Goal: Transaction & Acquisition: Purchase product/service

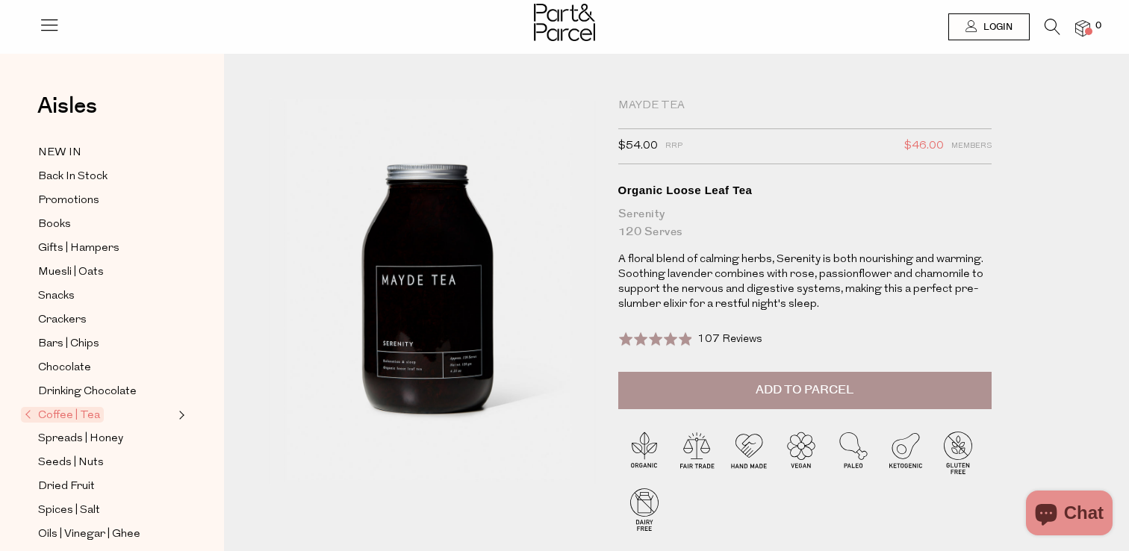
click at [1048, 23] on icon at bounding box center [1053, 27] width 16 height 16
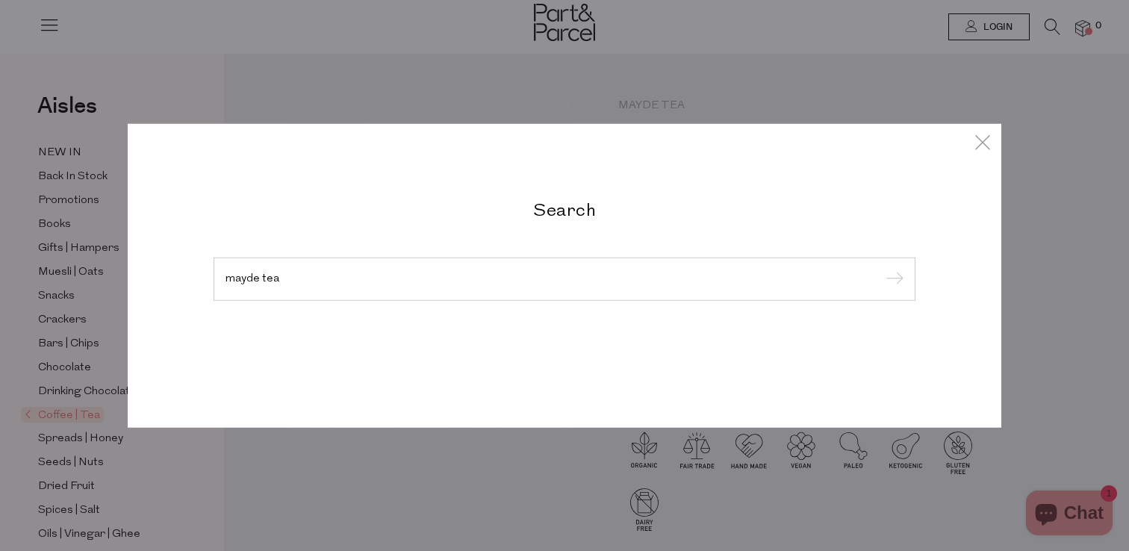
type input "mayde tea"
click at [881, 269] on input "submit" at bounding box center [892, 280] width 22 height 22
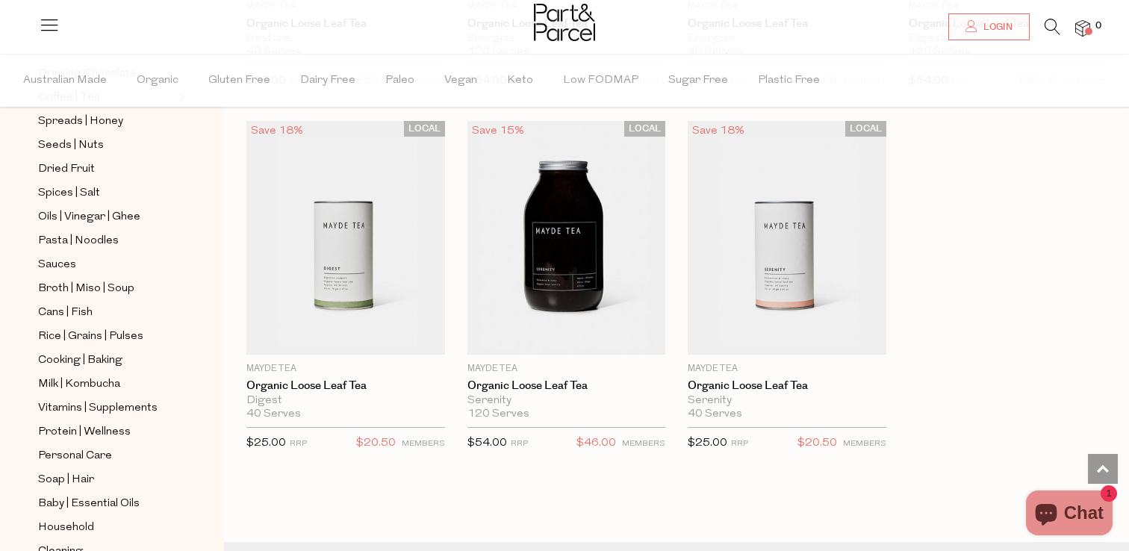
scroll to position [2228, 0]
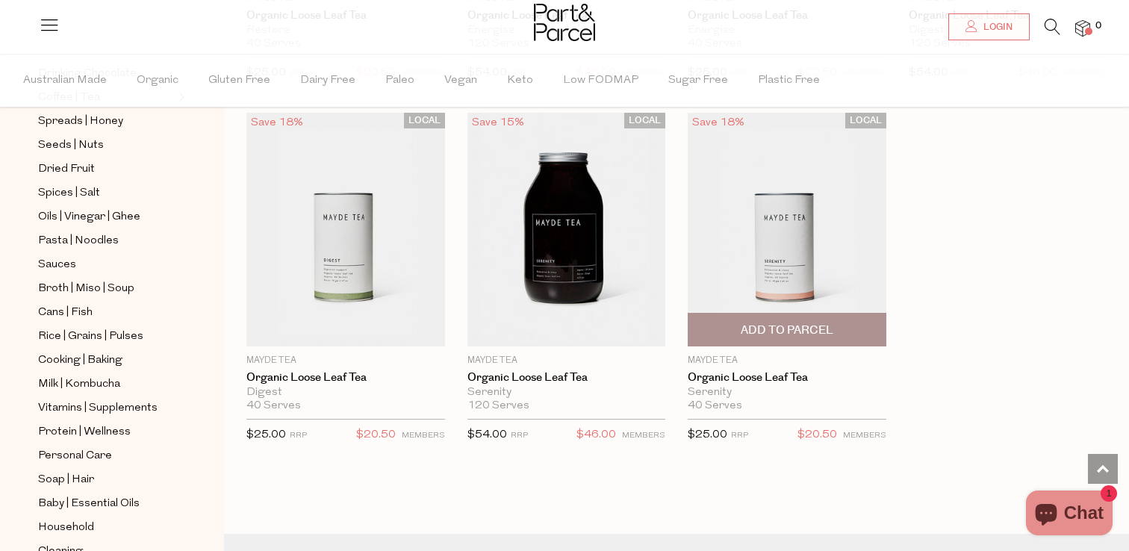
click at [803, 226] on img at bounding box center [787, 230] width 199 height 234
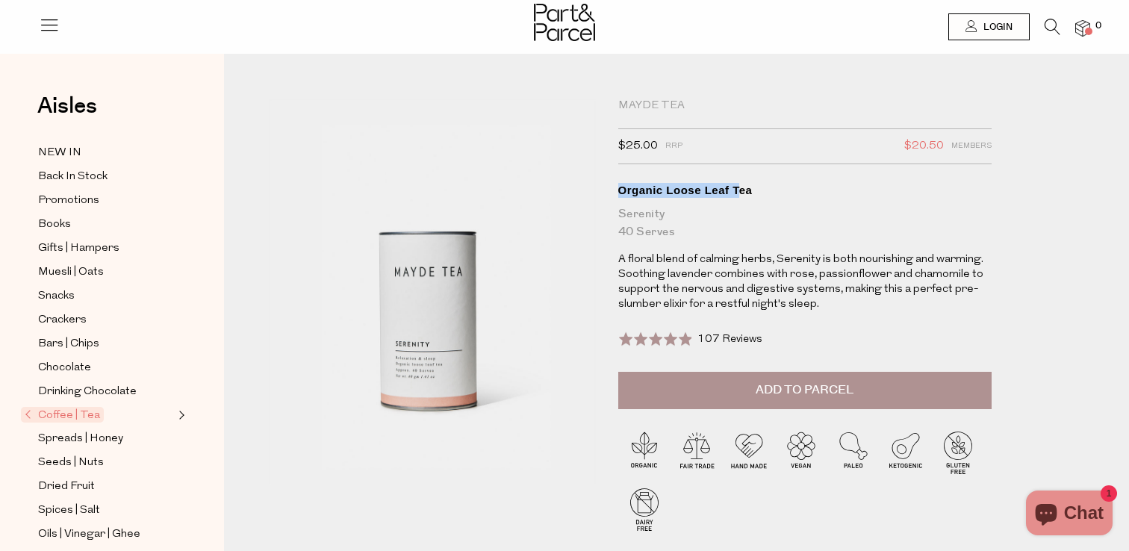
drag, startPoint x: 621, startPoint y: 190, endPoint x: 736, endPoint y: 193, distance: 115.8
click at [736, 193] on div "Organic Loose Leaf Tea" at bounding box center [804, 190] width 373 height 15
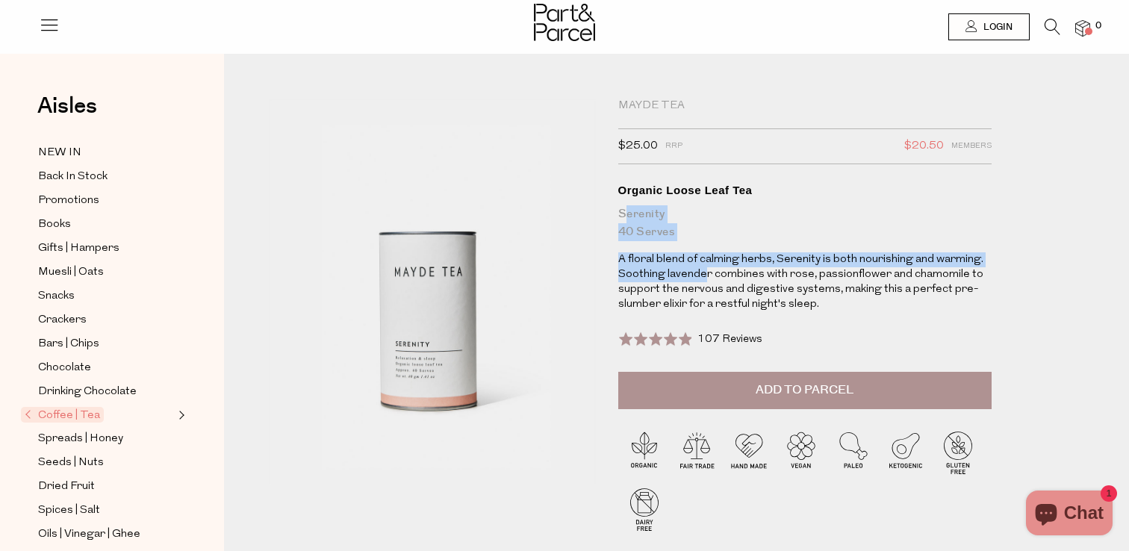
drag, startPoint x: 627, startPoint y: 213, endPoint x: 707, endPoint y: 283, distance: 106.4
click at [707, 282] on div "Mayde Tea $25.00 RRP $20.50 Members Available: In Stock Organic Loose Leaf Tea …" at bounding box center [804, 235] width 373 height 273
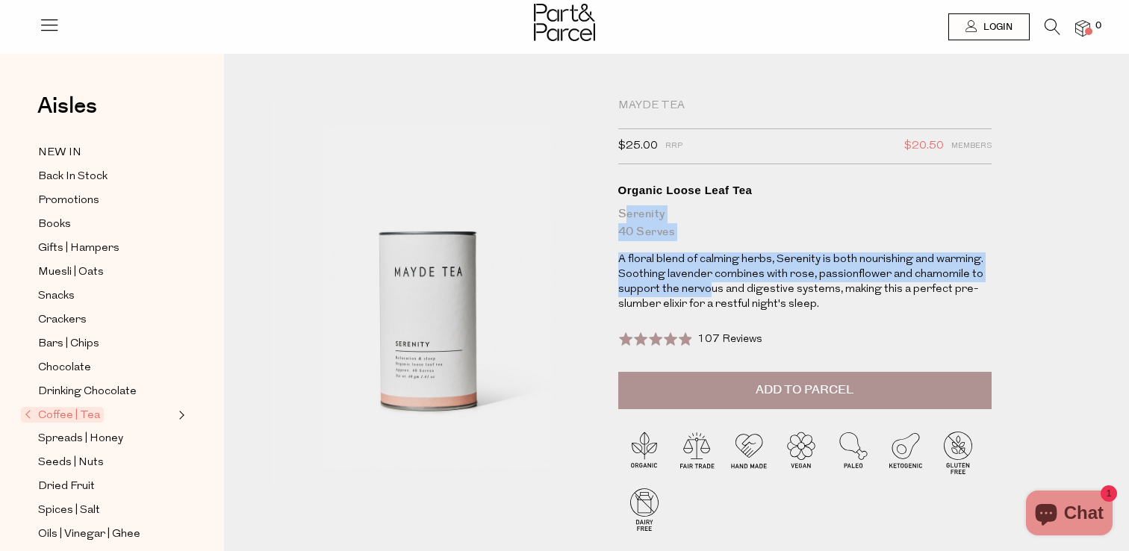
click at [707, 283] on p "A floral blend of calming herbs, Serenity is both nourishing and warming. Sooth…" at bounding box center [804, 282] width 373 height 60
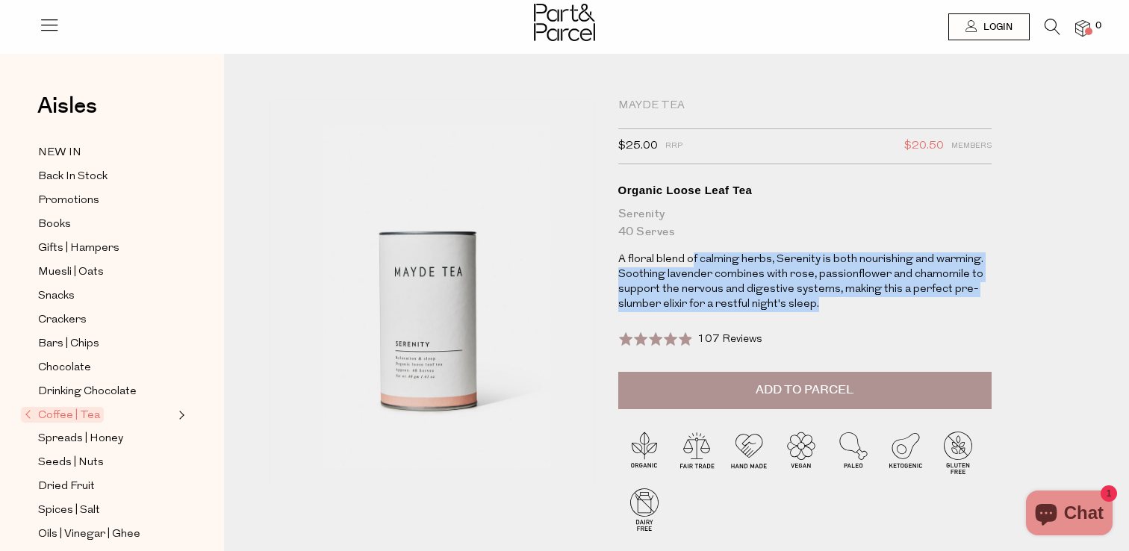
drag, startPoint x: 691, startPoint y: 264, endPoint x: 814, endPoint y: 298, distance: 127.9
click at [814, 298] on p "A floral blend of calming herbs, Serenity is both nourishing and warming. Sooth…" at bounding box center [804, 282] width 373 height 60
drag, startPoint x: 814, startPoint y: 298, endPoint x: 724, endPoint y: 265, distance: 96.1
click at [724, 265] on p "A floral blend of calming herbs, Serenity is both nourishing and warming. Sooth…" at bounding box center [804, 282] width 373 height 60
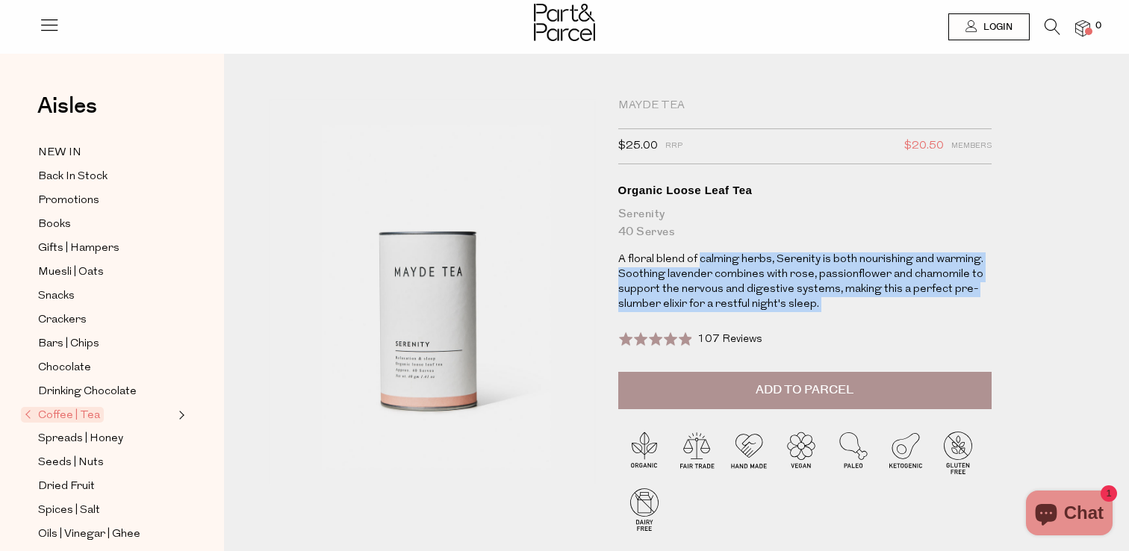
click at [724, 265] on p "A floral blend of calming herbs, Serenity is both nourishing and warming. Sooth…" at bounding box center [804, 282] width 373 height 60
drag, startPoint x: 724, startPoint y: 265, endPoint x: 789, endPoint y: 302, distance: 74.6
click at [788, 301] on p "A floral blend of calming herbs, Serenity is both nourishing and warming. Sooth…" at bounding box center [804, 282] width 373 height 60
click at [789, 302] on p "A floral blend of calming herbs, Serenity is both nourishing and warming. Sooth…" at bounding box center [804, 282] width 373 height 60
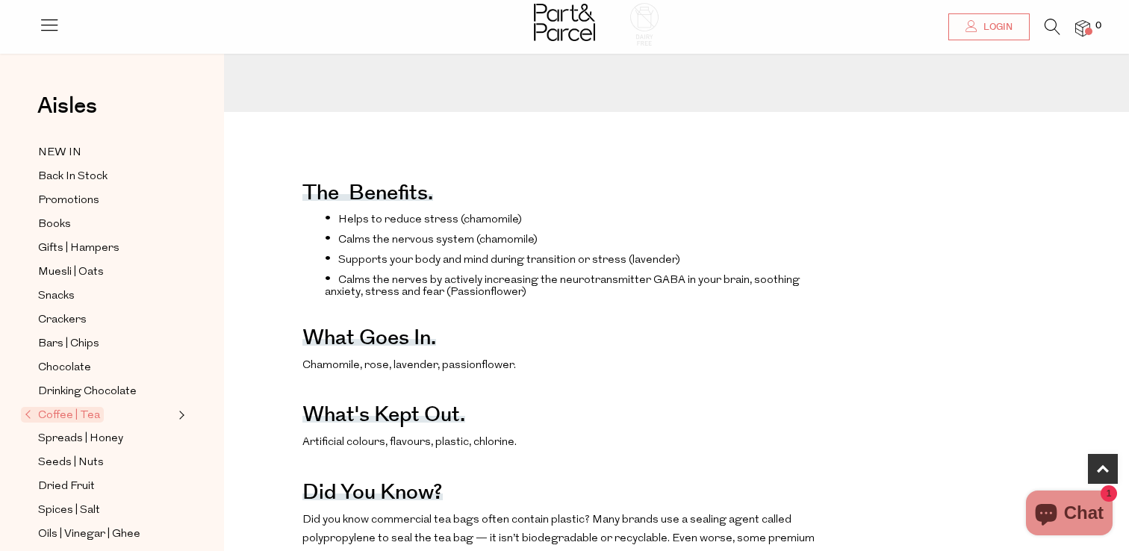
scroll to position [505, 0]
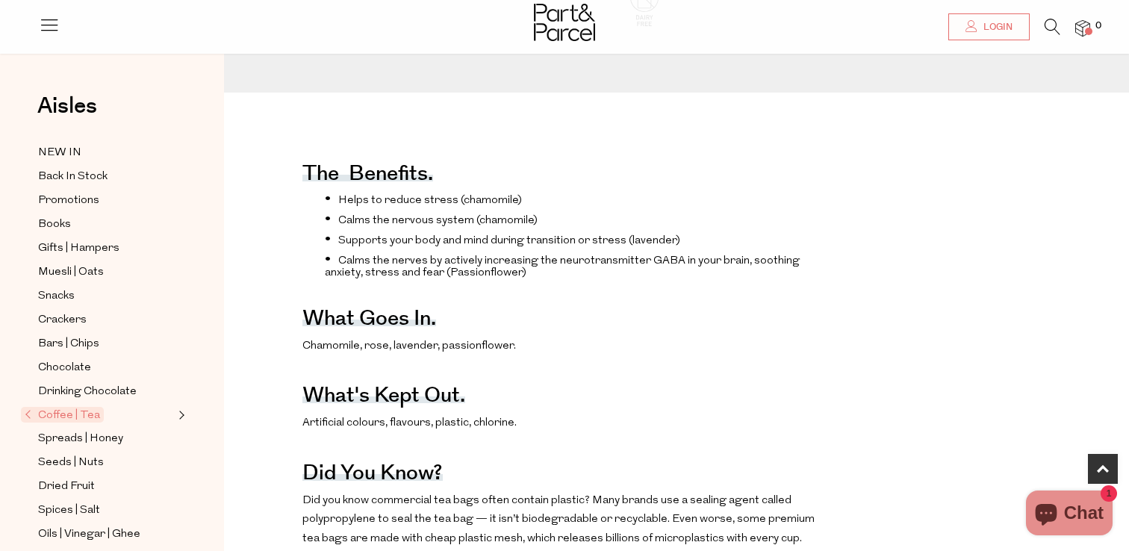
drag, startPoint x: 309, startPoint y: 172, endPoint x: 418, endPoint y: 249, distance: 133.0
click at [418, 249] on div "The benefits. Helps to reduce stress (chamomile) Calms the nervous system (cham…" at bounding box center [562, 432] width 521 height 596
click at [418, 249] on ul "Helps to reduce stress (chamomile) Calms the nervous system (chamomile) Support…" at bounding box center [562, 235] width 521 height 87
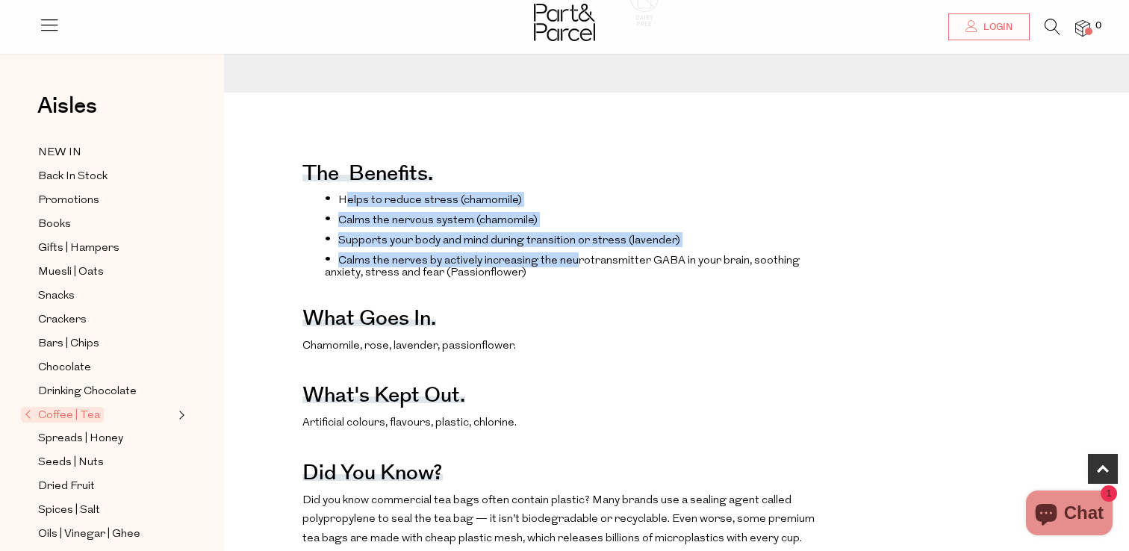
drag, startPoint x: 347, startPoint y: 201, endPoint x: 571, endPoint y: 264, distance: 232.6
click at [571, 264] on ul "Helps to reduce stress (chamomile) Calms the nervous system (chamomile) Support…" at bounding box center [562, 235] width 521 height 87
click at [571, 264] on li "Calms the nerves by actively increasing the neurotransmitter GABA in your brain…" at bounding box center [574, 265] width 499 height 26
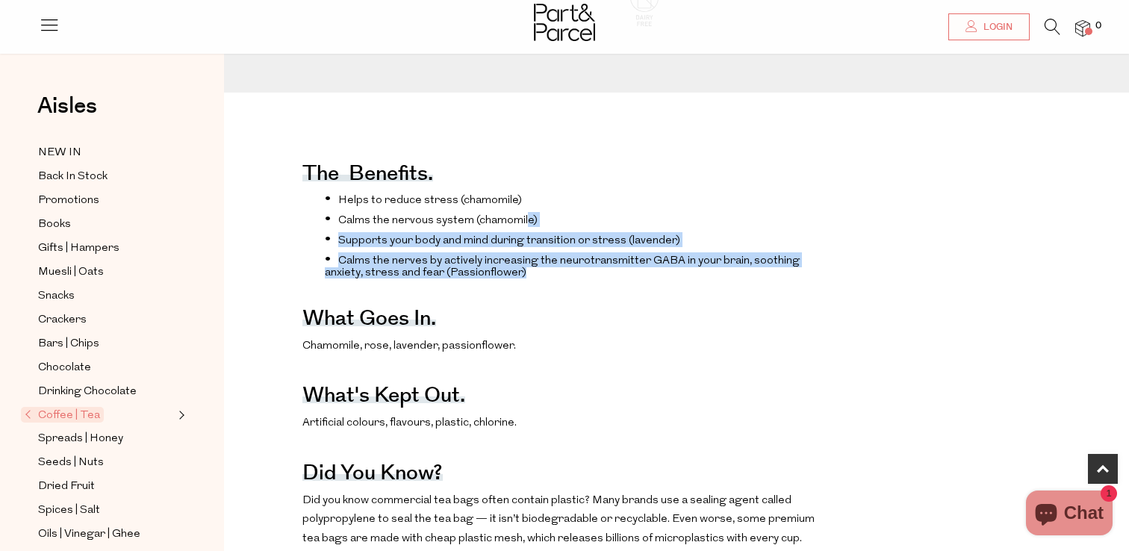
drag, startPoint x: 547, startPoint y: 267, endPoint x: 521, endPoint y: 216, distance: 57.4
click at [522, 217] on ul "Helps to reduce stress (chamomile) Calms the nervous system (chamomile) Support…" at bounding box center [562, 235] width 521 height 87
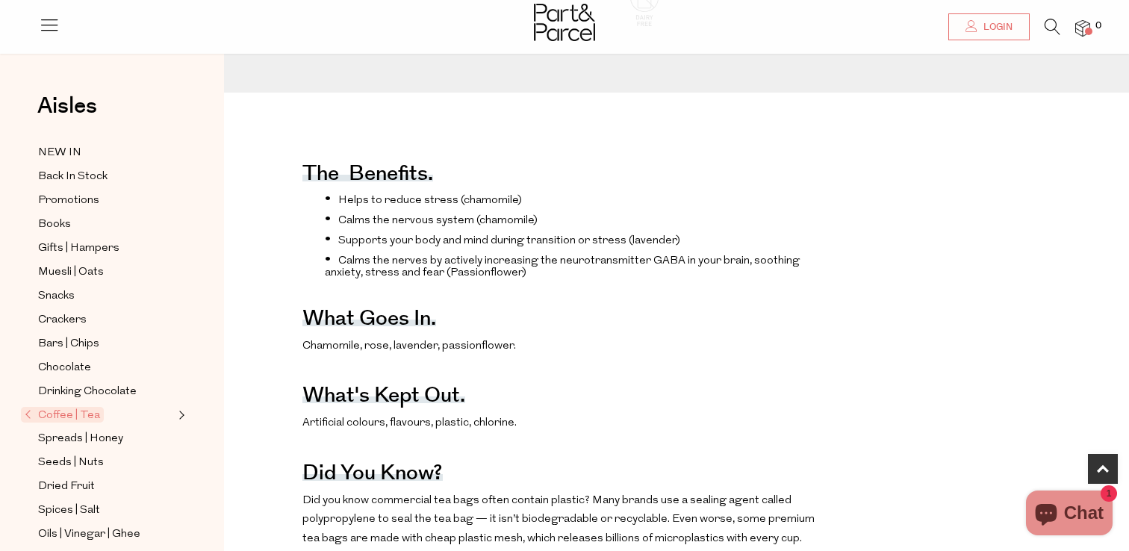
click at [521, 216] on li "Calms the nervous system (chamomile)" at bounding box center [574, 219] width 499 height 15
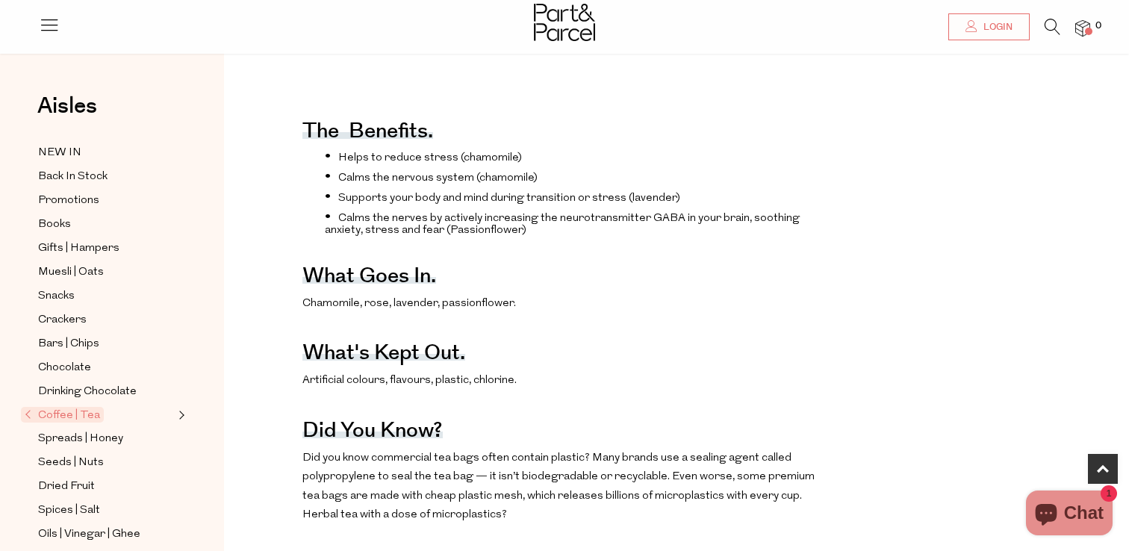
drag, startPoint x: 314, startPoint y: 302, endPoint x: 491, endPoint y: 308, distance: 177.1
click at [491, 308] on p "Chamomile, rose, lavender, passionflower." at bounding box center [562, 303] width 521 height 19
drag, startPoint x: 301, startPoint y: 300, endPoint x: 503, endPoint y: 313, distance: 202.0
click at [503, 313] on div "The benefits. Helps to reduce stress (chamomile) Calms the nervous system (cham…" at bounding box center [676, 389] width 883 height 596
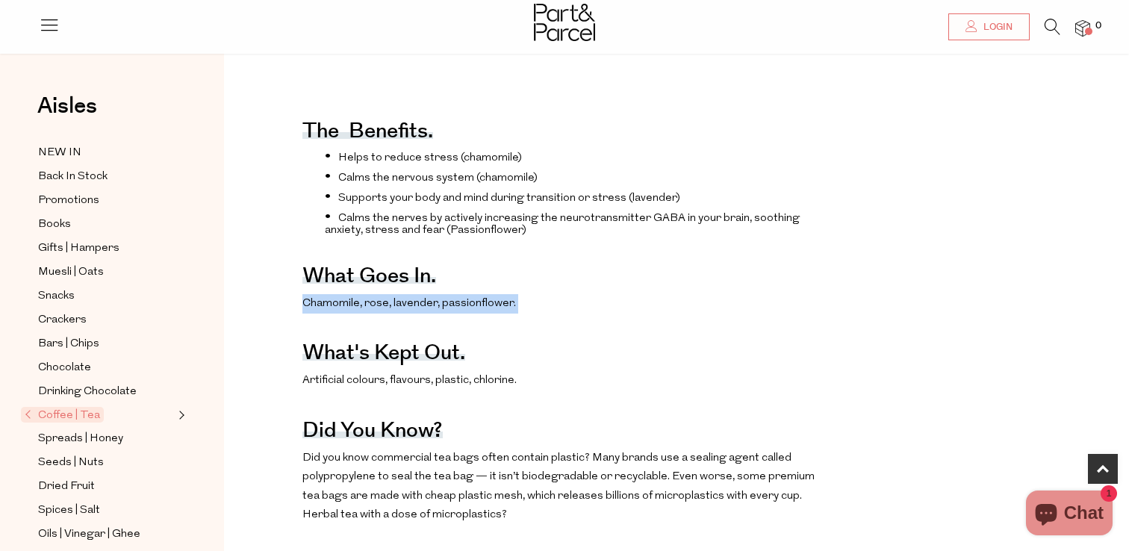
click at [503, 313] on div "The benefits. Helps to reduce stress (chamomile) Calms the nervous system (cham…" at bounding box center [562, 389] width 521 height 596
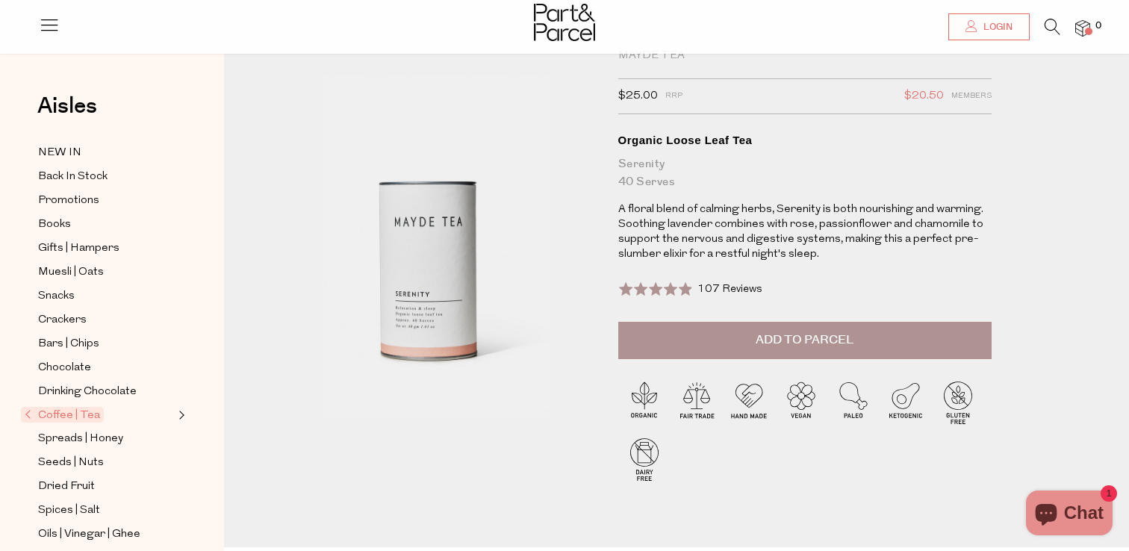
scroll to position [49, 0]
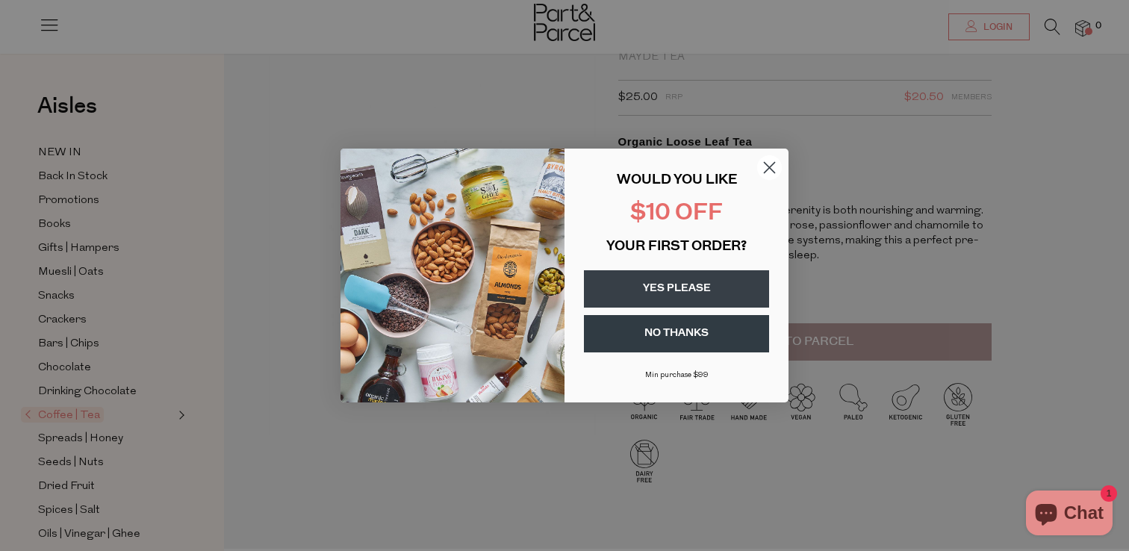
click at [763, 170] on circle "Close dialog" at bounding box center [769, 167] width 25 height 25
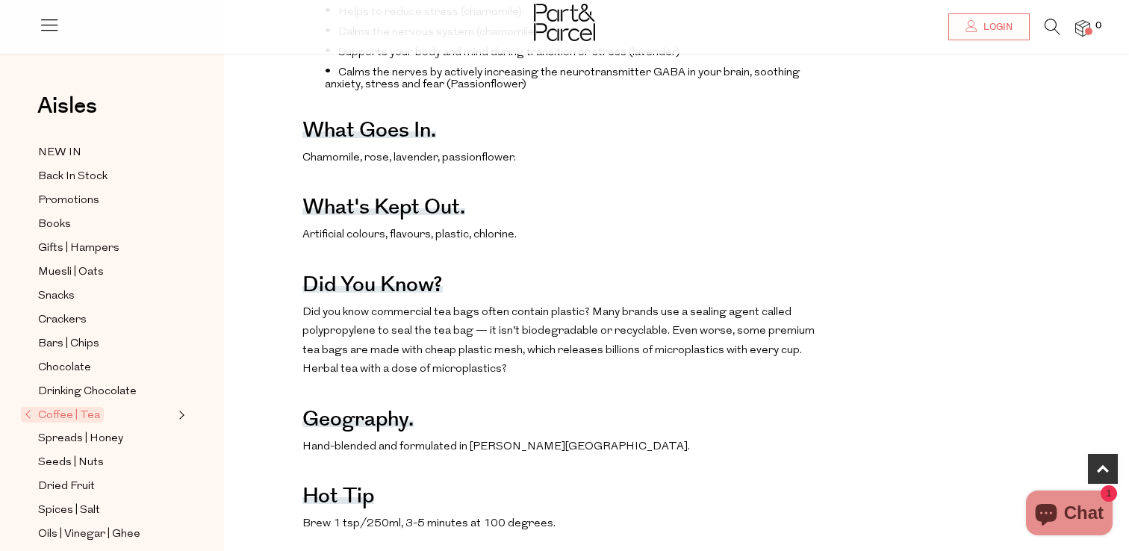
scroll to position [703, 0]
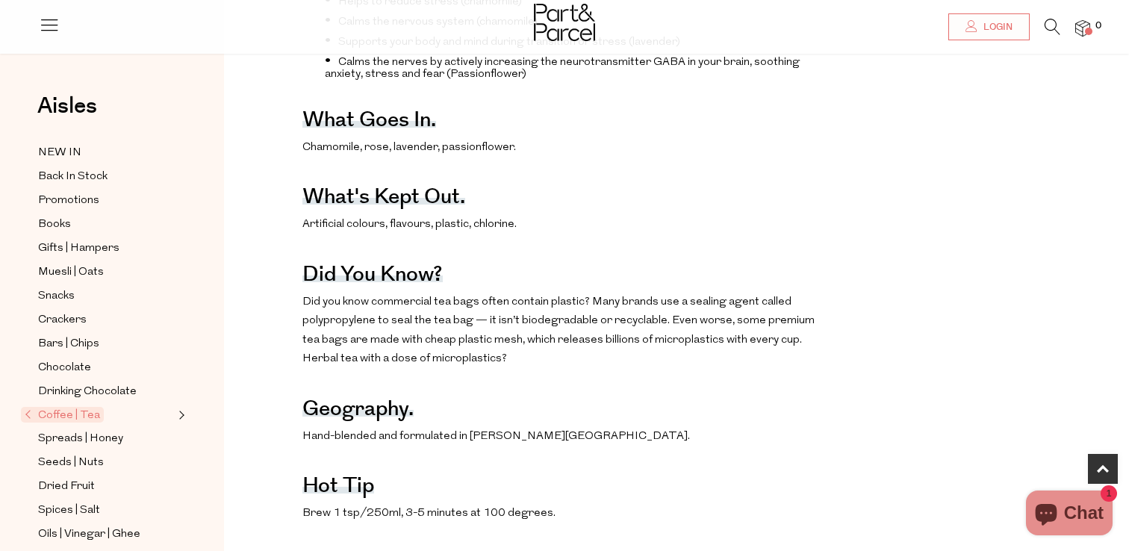
drag, startPoint x: 485, startPoint y: 301, endPoint x: 486, endPoint y: 364, distance: 62.7
click at [486, 363] on p "Did you know commercial tea bags often contain plastic? Many brands use a seali…" at bounding box center [562, 331] width 521 height 76
click at [486, 364] on p "Did you know commercial tea bags often contain plastic? Many brands use a seali…" at bounding box center [562, 331] width 521 height 76
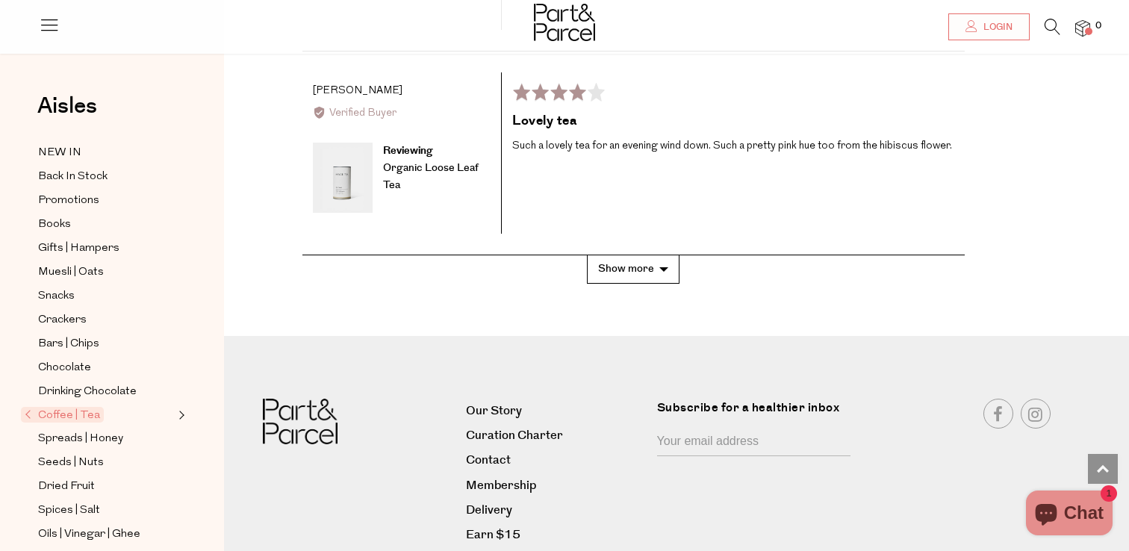
scroll to position [2846, 0]
click at [609, 261] on button "Show more" at bounding box center [633, 269] width 93 height 28
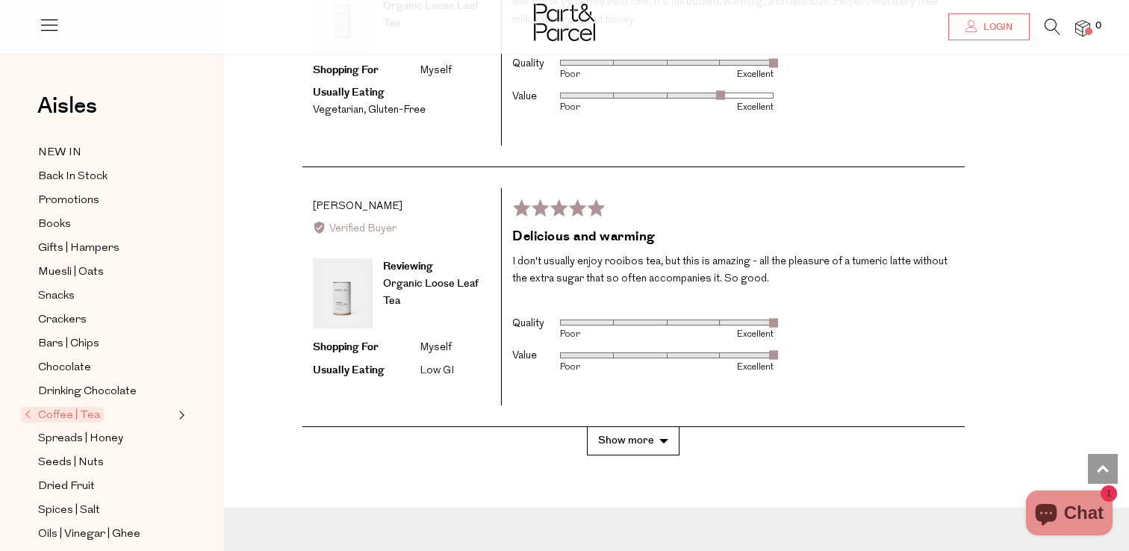
scroll to position [3917, 0]
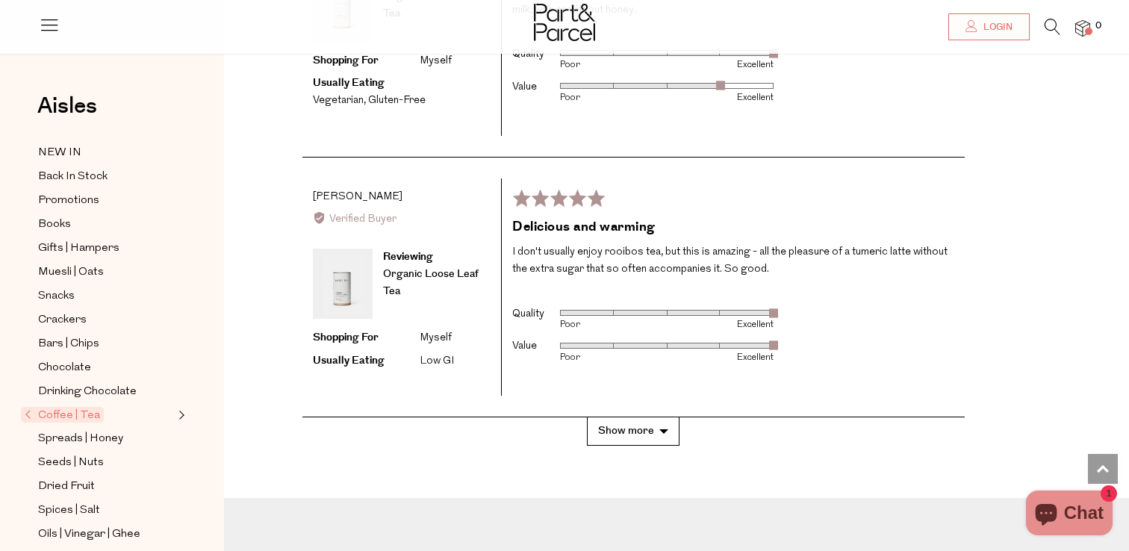
click at [641, 421] on button "Show more" at bounding box center [633, 431] width 93 height 28
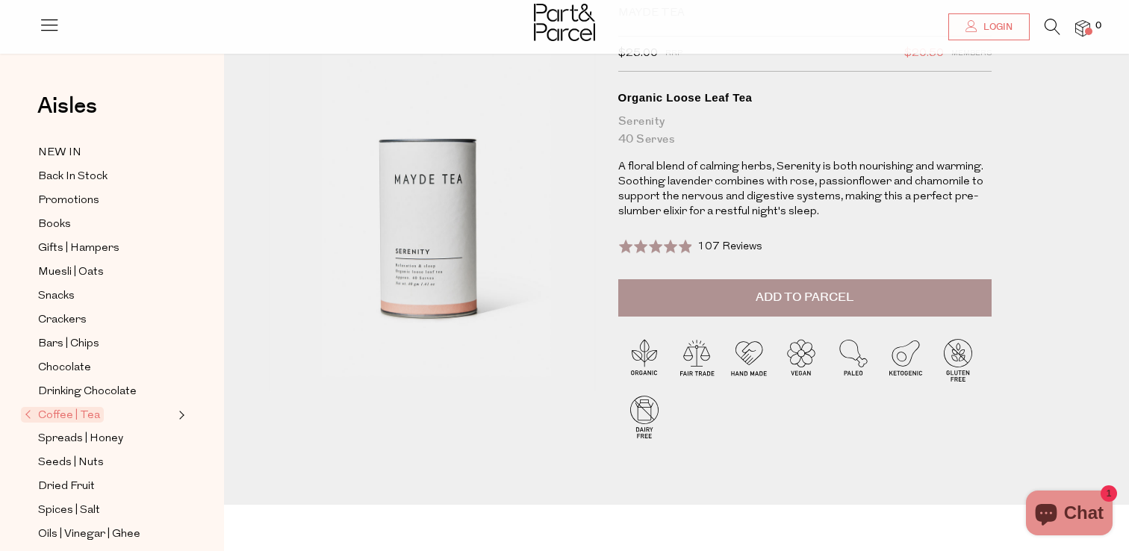
scroll to position [0, 0]
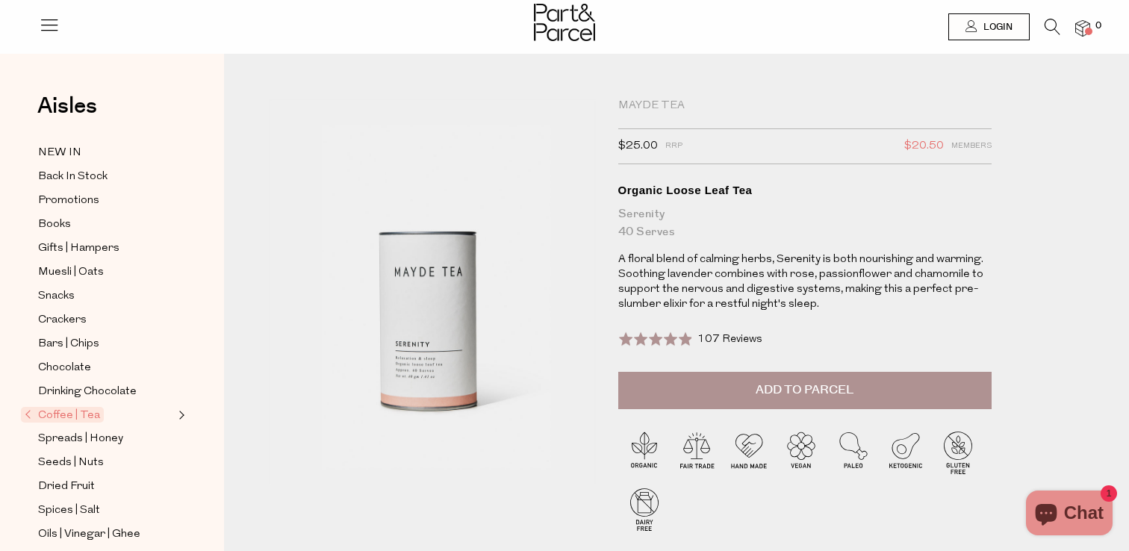
click at [795, 385] on span "Add to Parcel" at bounding box center [805, 390] width 98 height 17
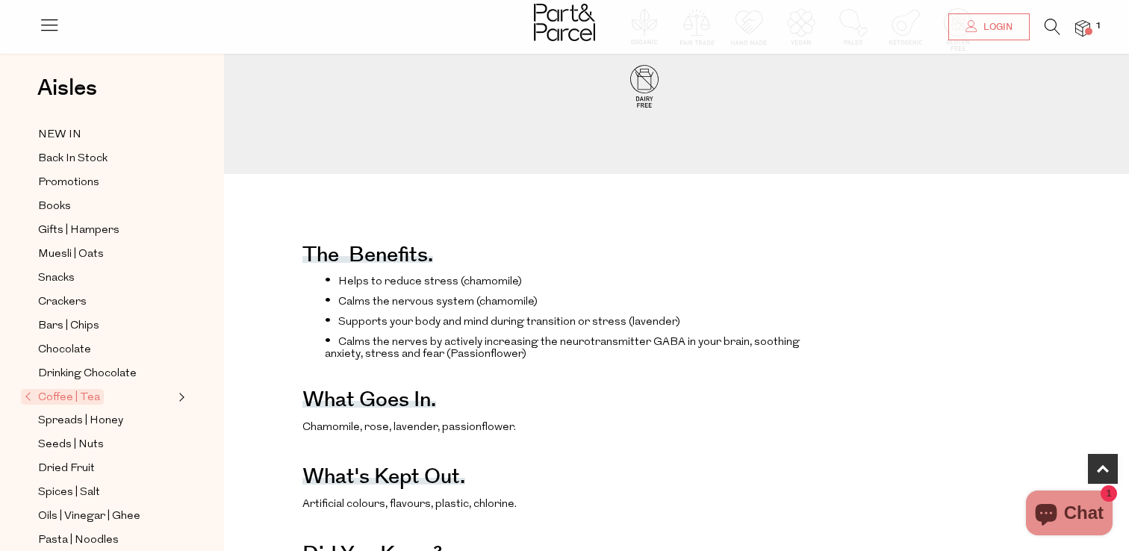
scroll to position [7, 0]
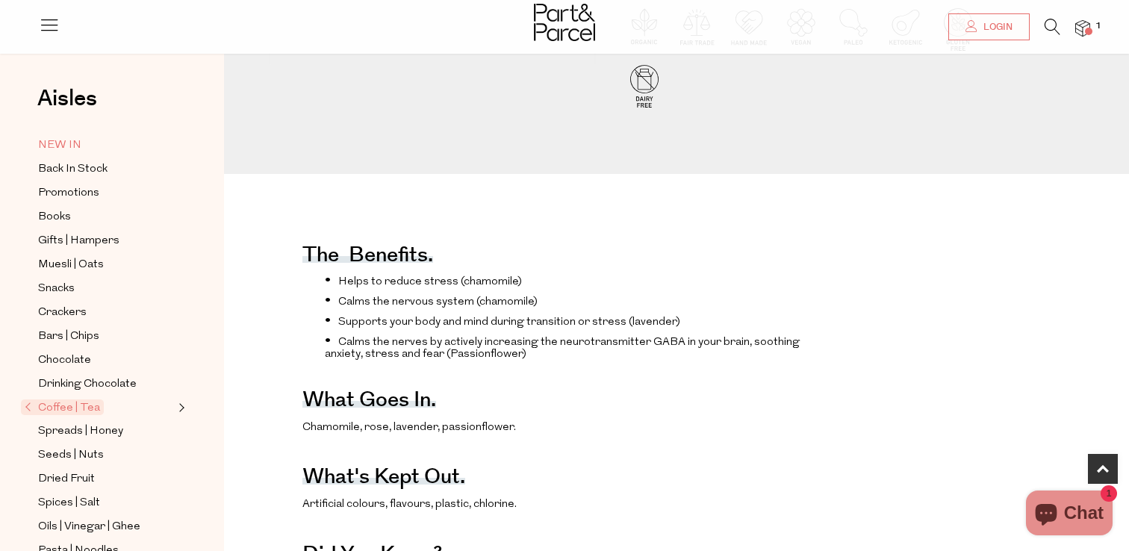
click at [74, 146] on span "NEW IN" at bounding box center [59, 146] width 43 height 18
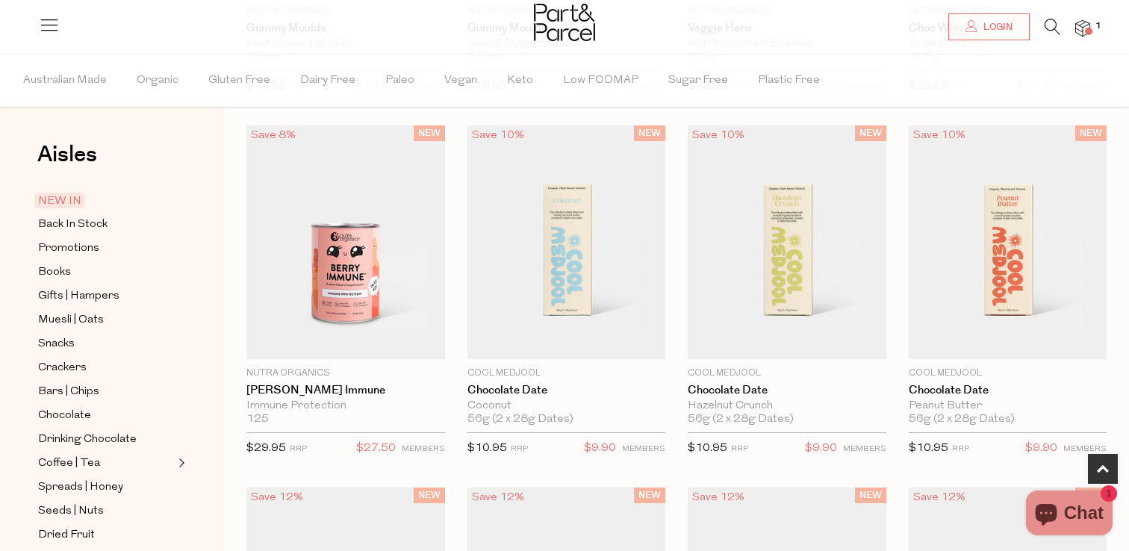
scroll to position [431, 0]
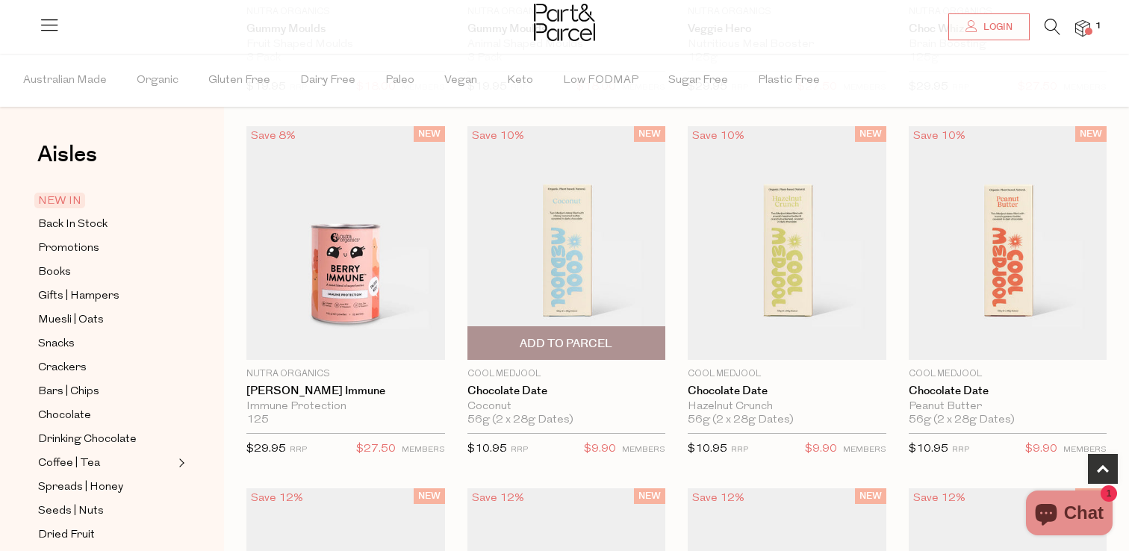
click at [590, 342] on span "Add To Parcel" at bounding box center [566, 344] width 93 height 16
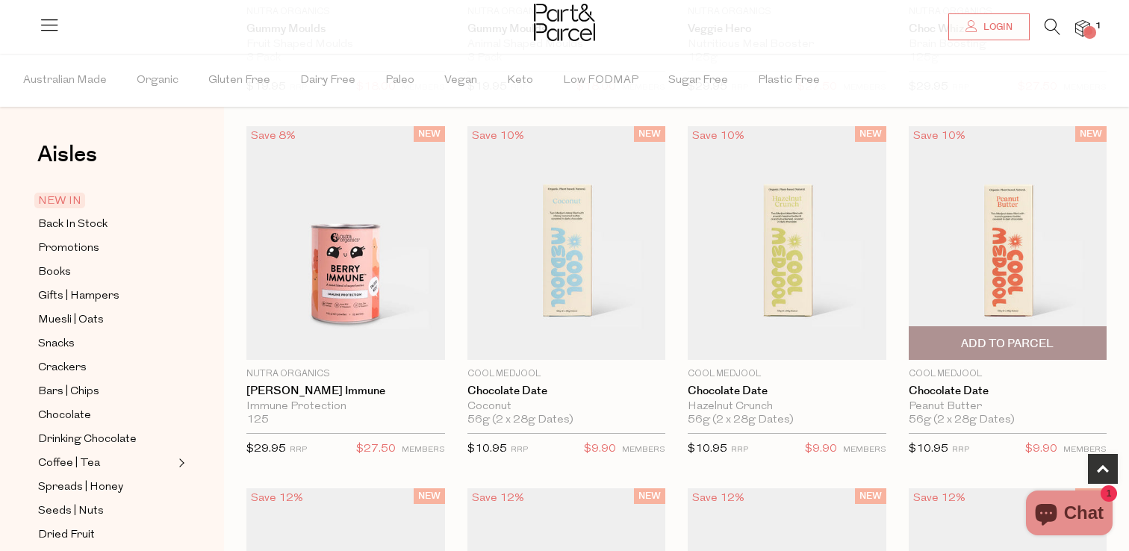
click at [993, 345] on span "Add To Parcel" at bounding box center [1007, 344] width 93 height 16
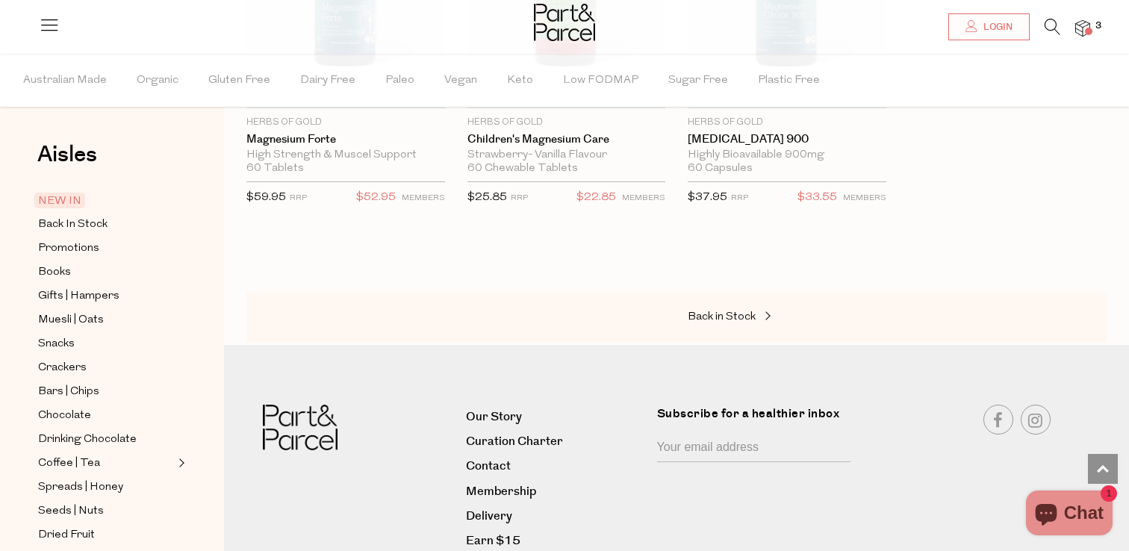
scroll to position [3225, 0]
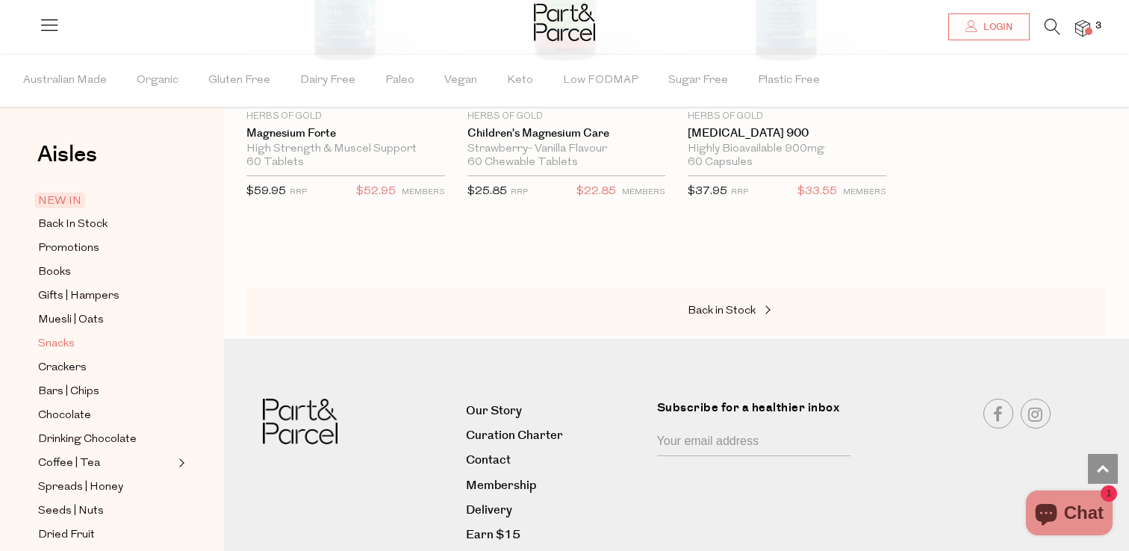
click at [66, 340] on span "Snacks" at bounding box center [56, 344] width 37 height 18
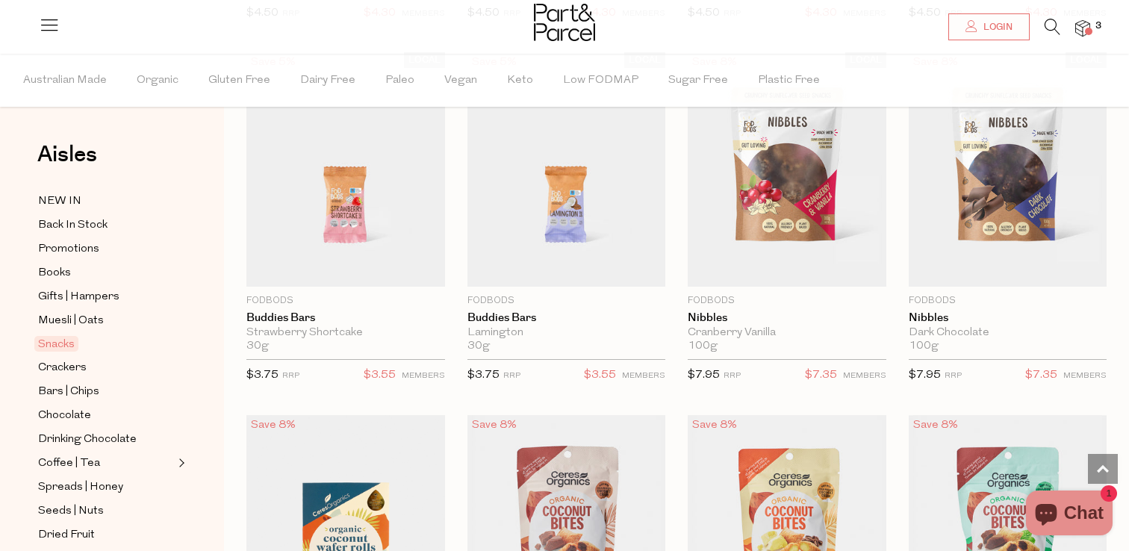
scroll to position [2320, 0]
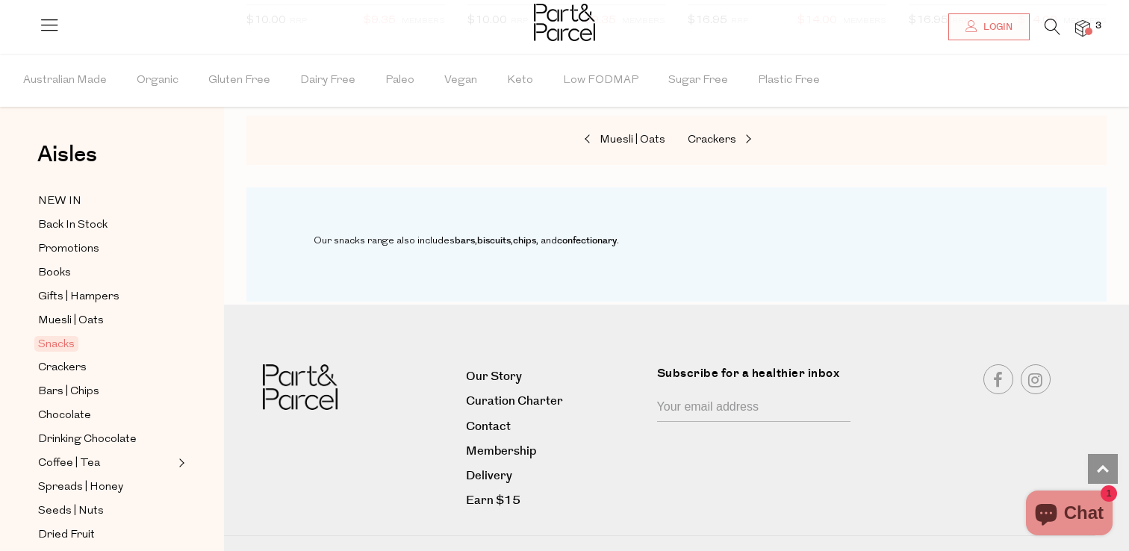
scroll to position [6315, 0]
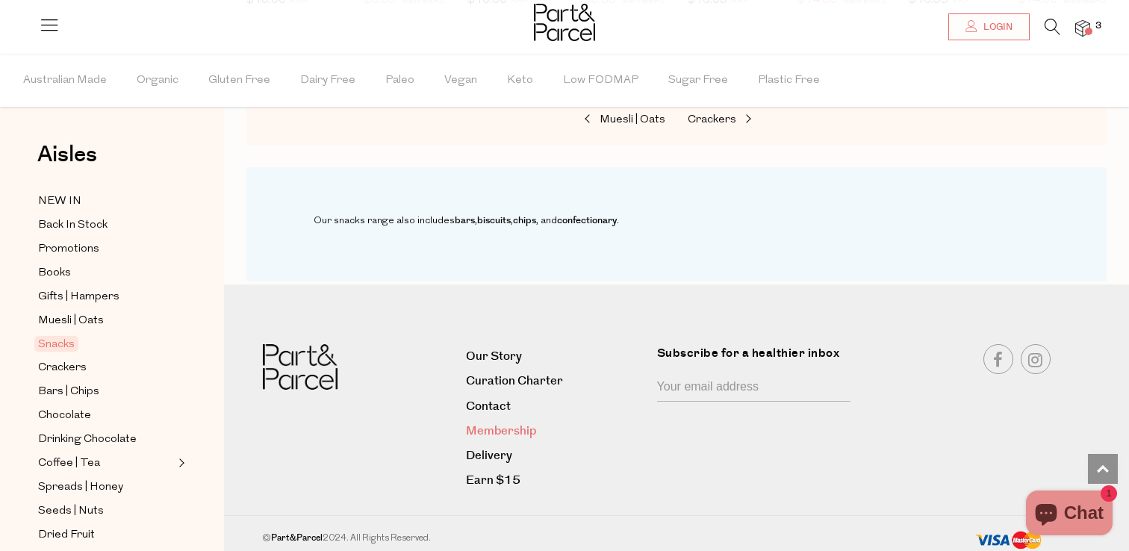
click at [487, 424] on link "Membership" at bounding box center [556, 431] width 180 height 20
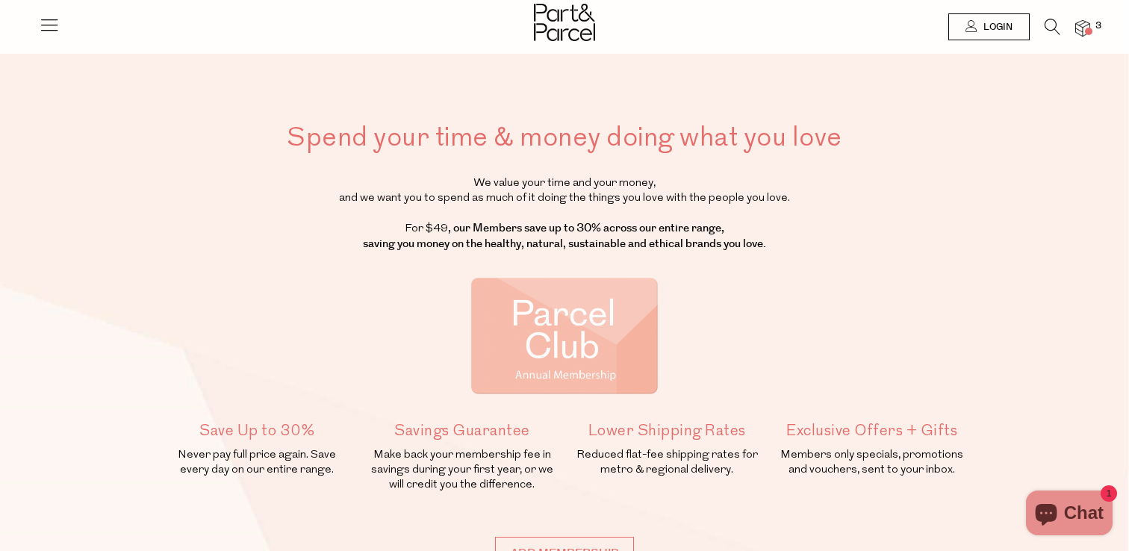
click at [1085, 32] on span at bounding box center [1088, 31] width 7 height 7
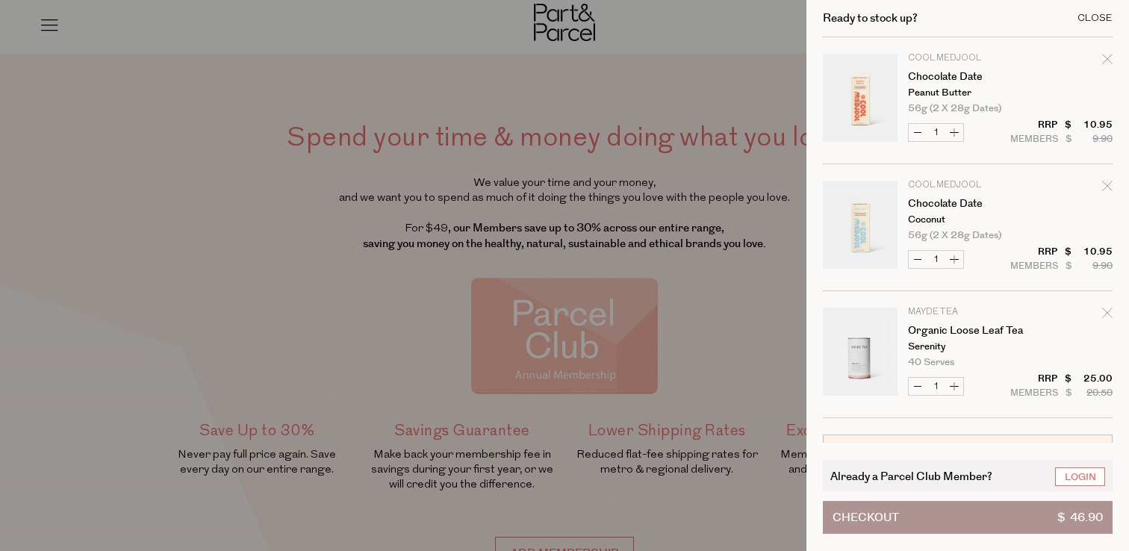
click at [1106, 20] on div "Close" at bounding box center [1095, 18] width 35 height 10
